Goal: Find contact information: Find contact information

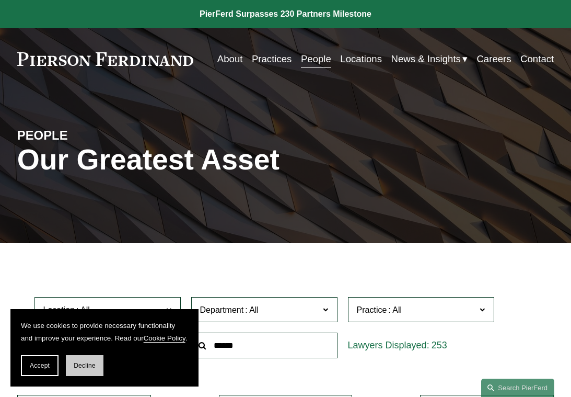
click at [82, 366] on span "Decline" at bounding box center [85, 365] width 22 height 7
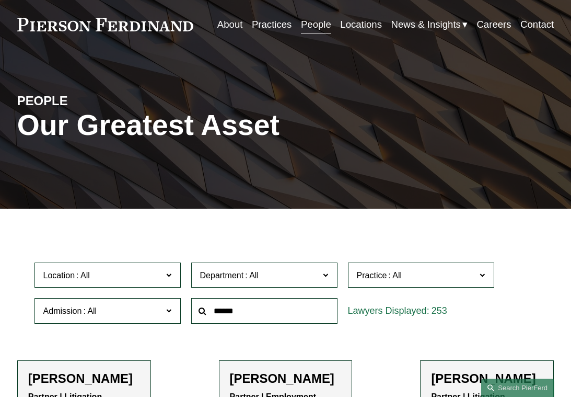
scroll to position [52, 0]
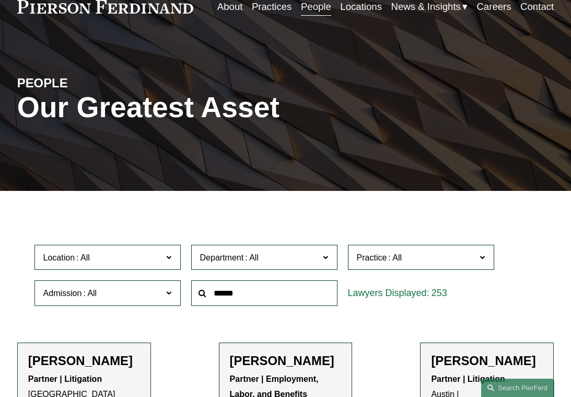
click at [119, 259] on span "Location" at bounding box center [103, 257] width 120 height 14
click at [0, 0] on link "Atlanta" at bounding box center [0, 0] width 0 height 0
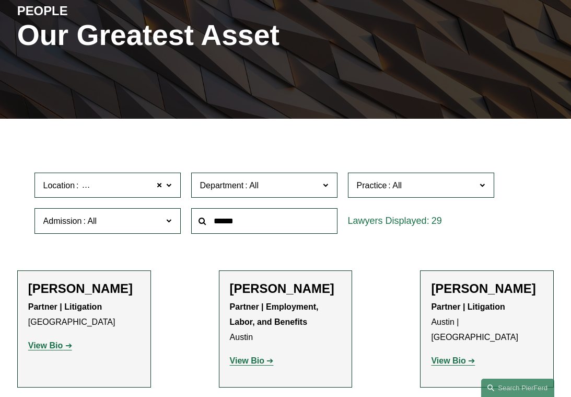
scroll to position [132, 0]
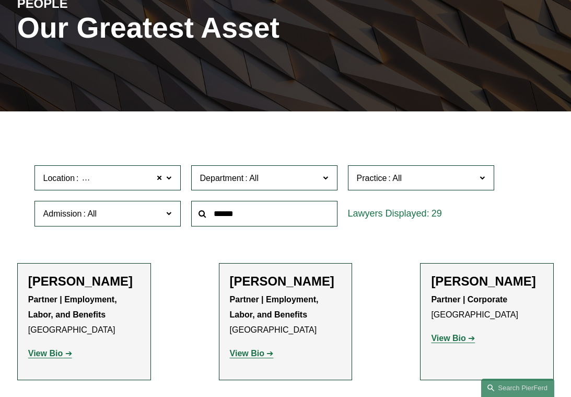
click at [210, 217] on input "text" at bounding box center [264, 214] width 146 height 26
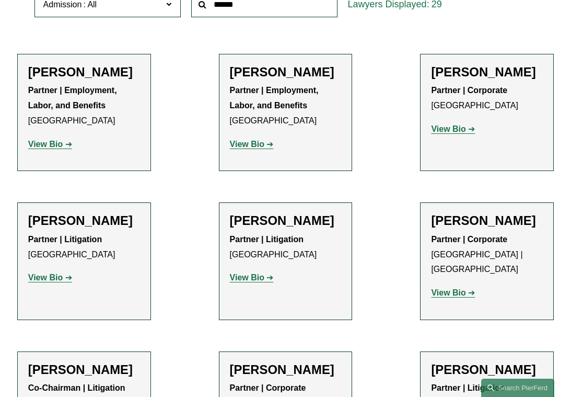
scroll to position [27, 0]
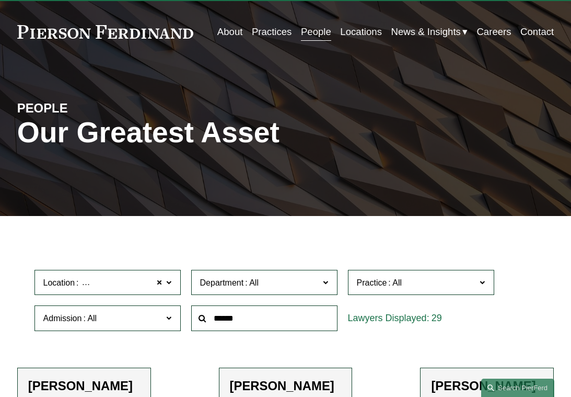
click at [105, 283] on span "Atlanta" at bounding box center [124, 283] width 87 height 14
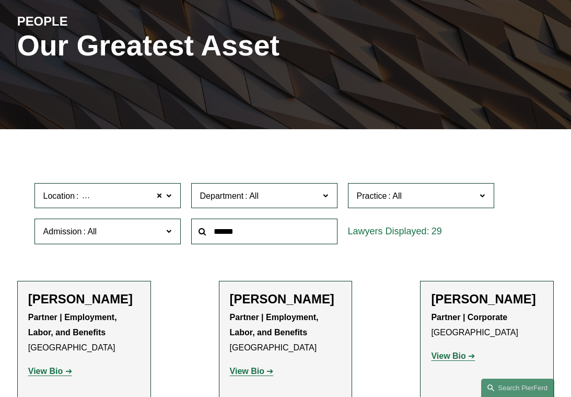
scroll to position [132, 0]
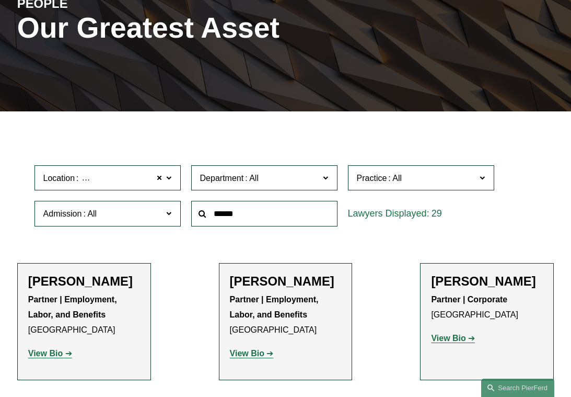
click at [0, 0] on link "Washington, D.C." at bounding box center [0, 0] width 0 height 0
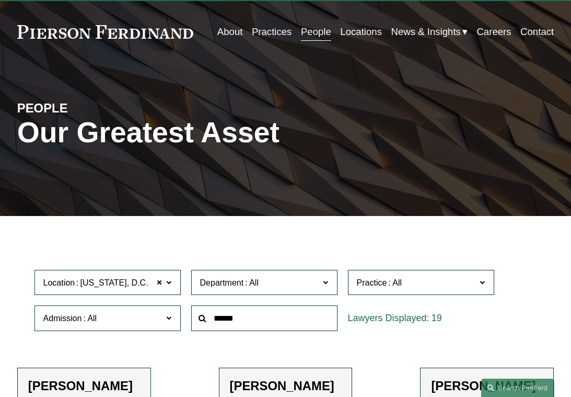
scroll to position [289, 0]
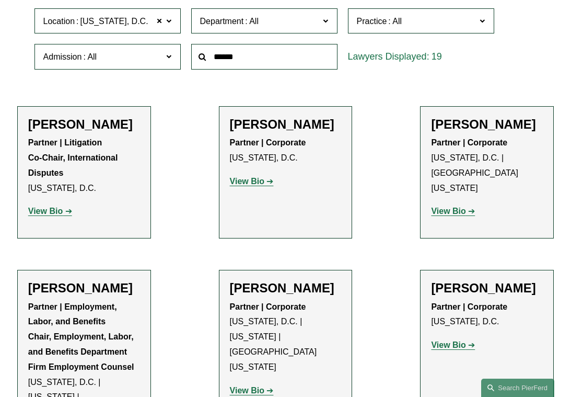
drag, startPoint x: 99, startPoint y: 158, endPoint x: 63, endPoint y: 124, distance: 49.6
drag, startPoint x: 63, startPoint y: 124, endPoint x: 38, endPoint y: 213, distance: 91.9
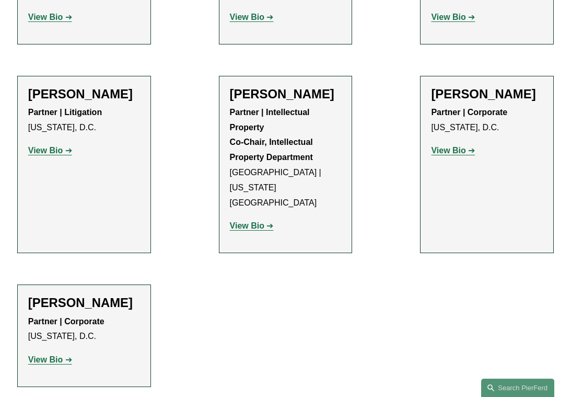
scroll to position [1230, 0]
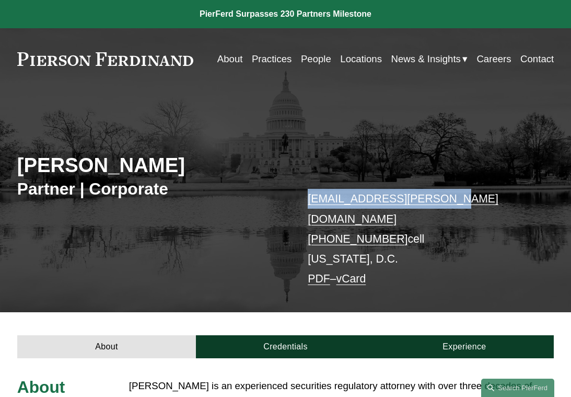
drag, startPoint x: 305, startPoint y: 197, endPoint x: 433, endPoint y: 197, distance: 128.1
click at [433, 197] on div "Jack Drogin Partner | Corporate jack.drogin@pierferd.com +1.202.258.6995 cell W…" at bounding box center [285, 209] width 571 height 205
copy link "jack.drogin@pierferd.com"
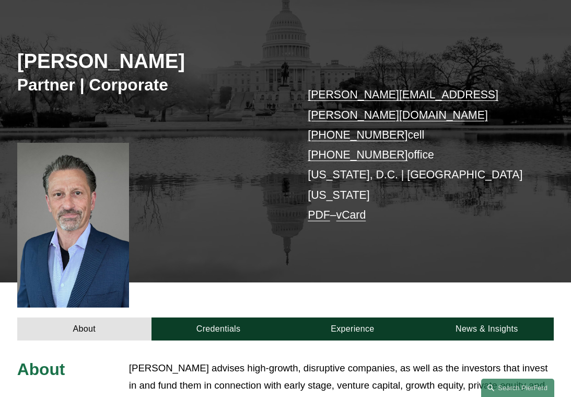
scroll to position [105, 0]
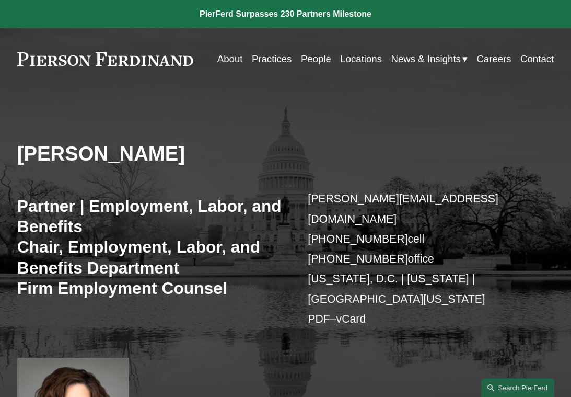
click at [194, 196] on h3 "Partner | Employment, Labor, and Benefits Chair, Employment, Labor, and Benefit…" at bounding box center [151, 247] width 269 height 102
click at [193, 196] on h3 "Partner | Employment, Labor, and Benefits Chair, Employment, Labor, and Benefit…" at bounding box center [151, 247] width 269 height 102
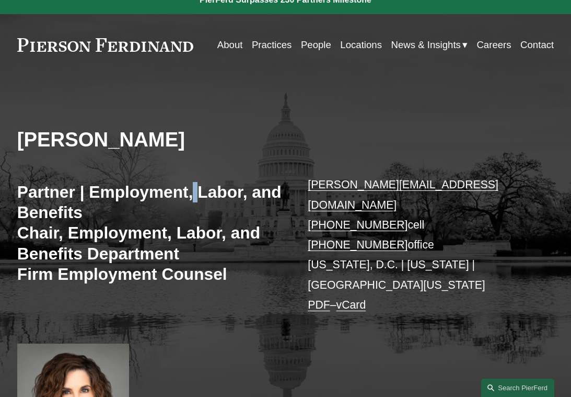
scroll to position [157, 0]
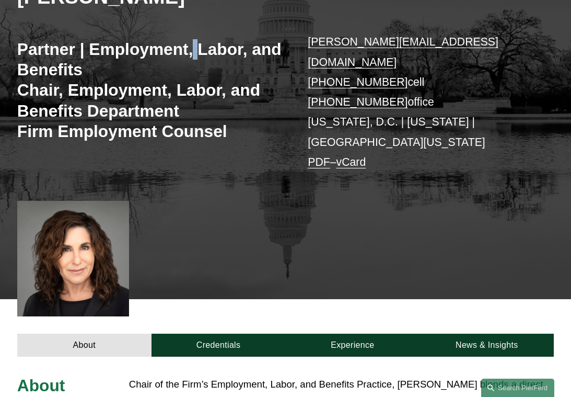
click at [215, 173] on div "[PERSON_NAME] Partner | Employment, Labor, and Benefits Chair, Employment, Labo…" at bounding box center [285, 124] width 571 height 349
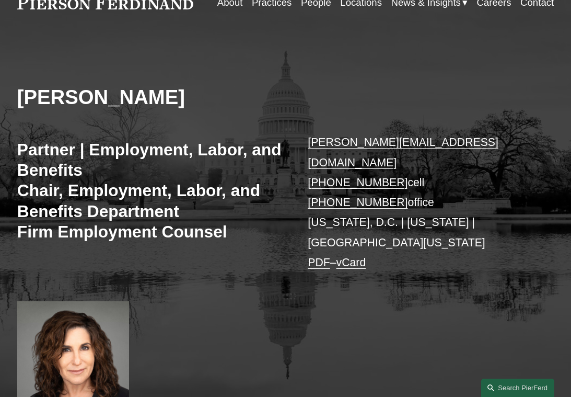
scroll to position [0, 0]
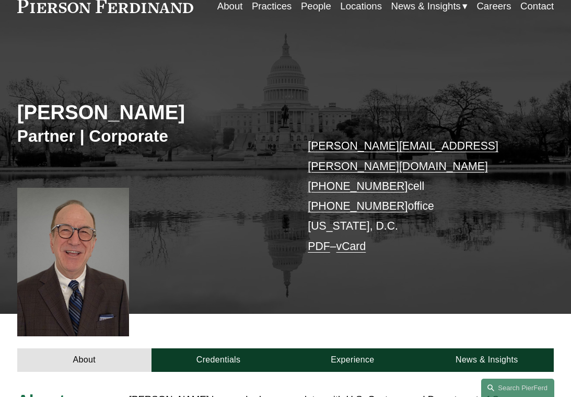
scroll to position [52, 0]
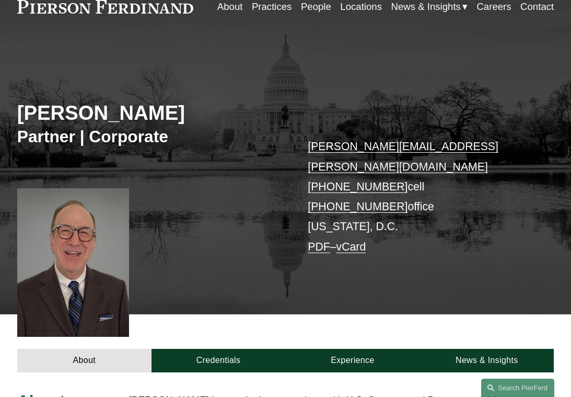
drag, startPoint x: 297, startPoint y: 62, endPoint x: 232, endPoint y: 5, distance: 86.4
click at [297, 59] on div "Philip S. Gallas Partner | Corporate philip.gallas@pierferd.com +1.816.401.9622…" at bounding box center [285, 184] width 571 height 260
click at [119, 108] on h2 "Philip S. Gallas" at bounding box center [151, 113] width 269 height 24
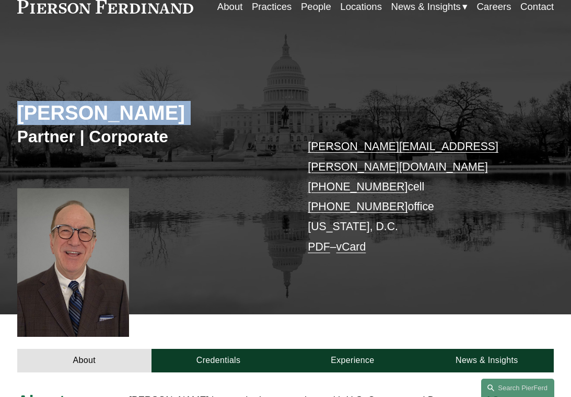
click at [119, 108] on h2 "Philip S. Gallas" at bounding box center [151, 113] width 269 height 24
copy div "Philip S. Gallas"
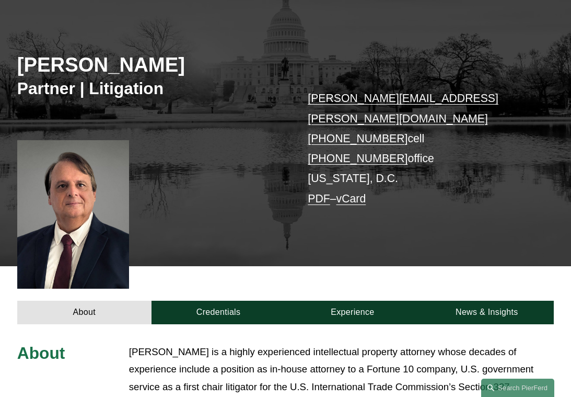
scroll to position [105, 0]
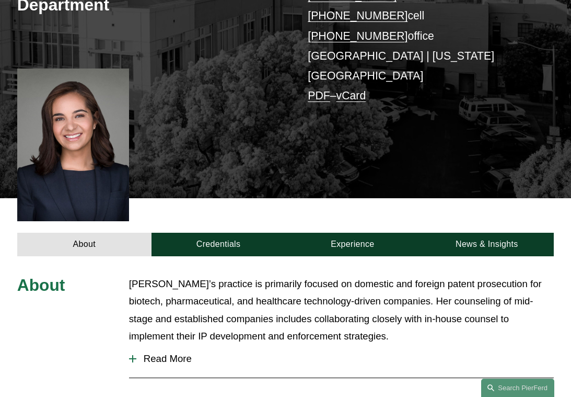
scroll to position [105, 0]
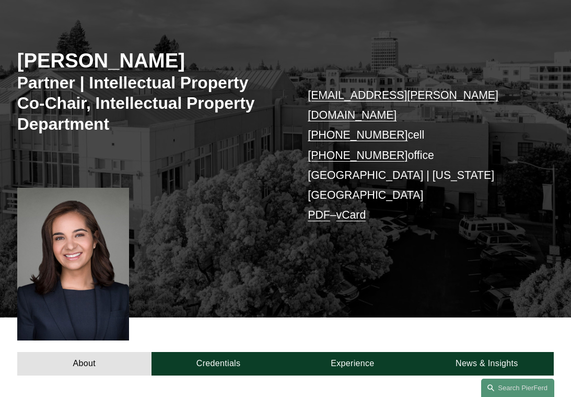
drag, startPoint x: 363, startPoint y: 103, endPoint x: 327, endPoint y: 68, distance: 49.9
click at [327, 68] on div "[PERSON_NAME] Partner | Intellectual Property Co-Chair, Intellectual Property D…" at bounding box center [285, 159] width 571 height 315
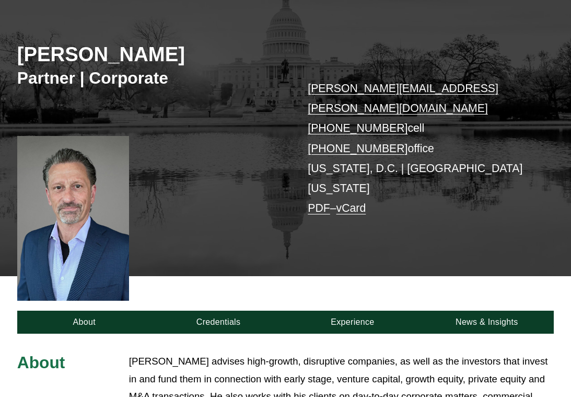
scroll to position [105, 0]
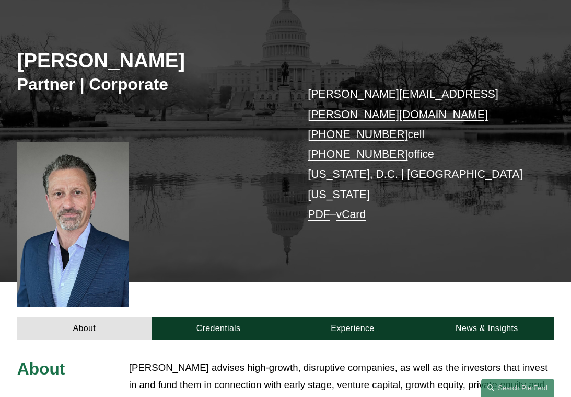
drag, startPoint x: 340, startPoint y: 101, endPoint x: 264, endPoint y: 41, distance: 97.3
click at [264, 41] on div "Paul D. Economon Partner | Corporate paul.economon@pierferd.com +1.703.338.4963…" at bounding box center [285, 142] width 571 height 280
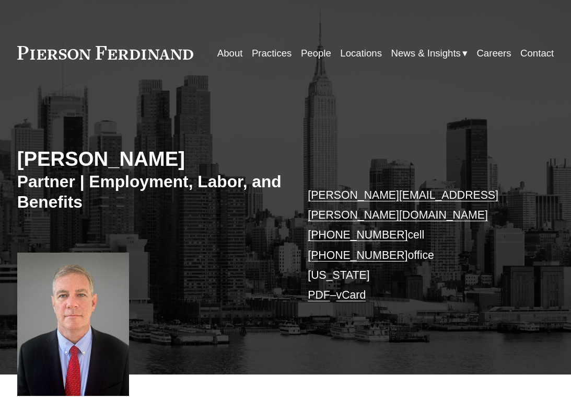
click at [313, 51] on link "People" at bounding box center [316, 52] width 30 height 19
